Goal: Check status: Check status

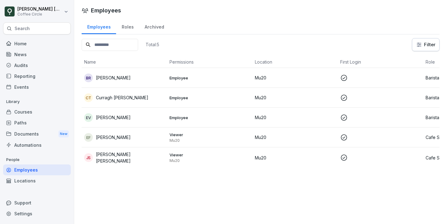
click at [149, 122] on td "EV [PERSON_NAME]" at bounding box center [124, 118] width 85 height 20
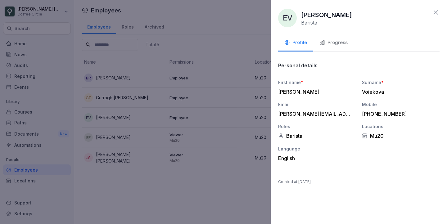
click at [334, 37] on button "Progress" at bounding box center [333, 43] width 41 height 17
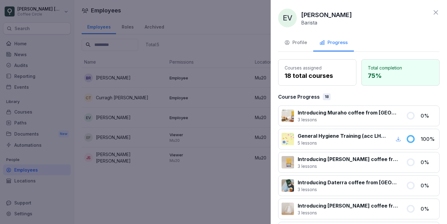
click at [293, 47] on button "Profile" at bounding box center [295, 43] width 35 height 17
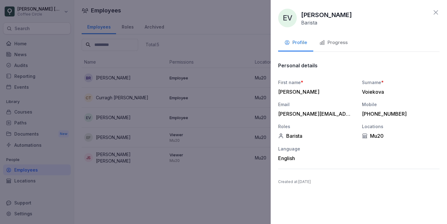
click at [327, 46] on button "Progress" at bounding box center [333, 43] width 41 height 17
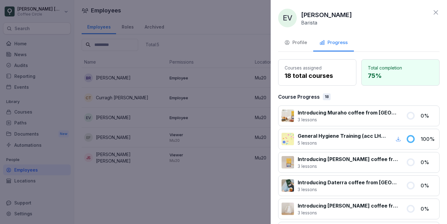
click at [440, 16] on div "EV [PERSON_NAME] Barista Profile Progress Courses assigned 18 total courses Tot…" at bounding box center [359, 112] width 176 height 224
click at [435, 14] on icon at bounding box center [435, 12] width 7 height 7
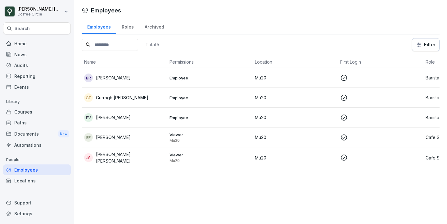
click at [118, 105] on td "CT Curragh [PERSON_NAME]" at bounding box center [124, 98] width 85 height 20
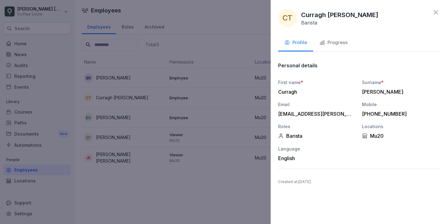
click at [337, 42] on div "Progress" at bounding box center [333, 42] width 28 height 7
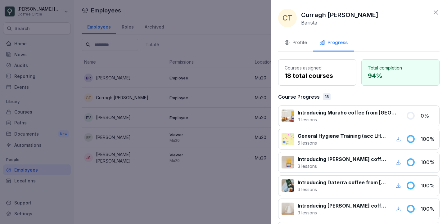
click at [289, 47] on button "Profile" at bounding box center [295, 43] width 35 height 17
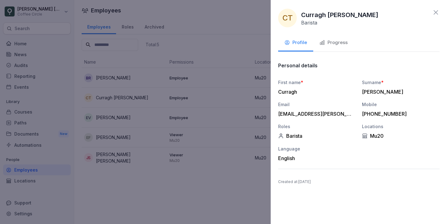
click at [214, 19] on div at bounding box center [223, 112] width 447 height 224
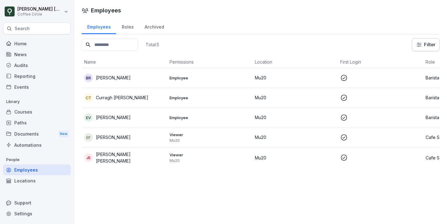
click at [23, 131] on div "Documents New" at bounding box center [37, 133] width 68 height 11
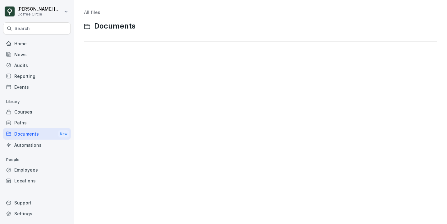
click at [18, 114] on div "Courses" at bounding box center [37, 111] width 68 height 11
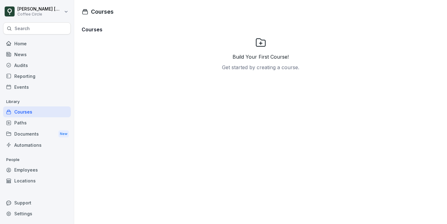
click at [23, 170] on div "Employees" at bounding box center [37, 169] width 68 height 11
